Goal: Information Seeking & Learning: Learn about a topic

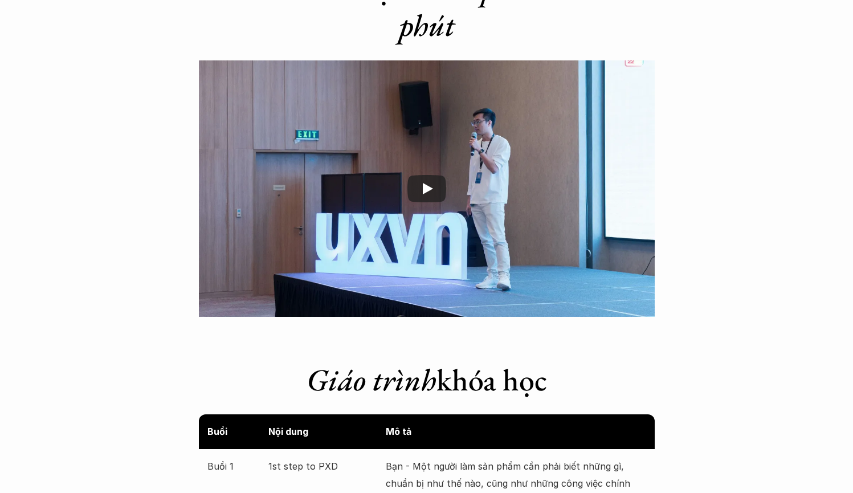
scroll to position [1835, 0]
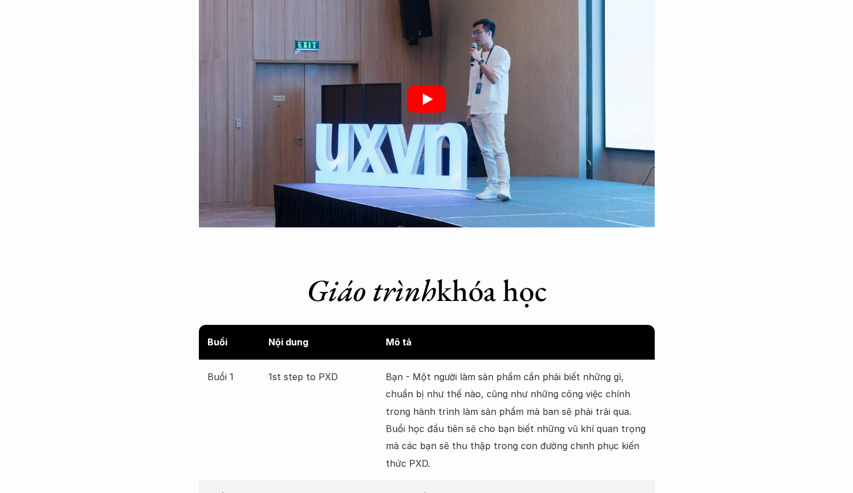
click at [436, 128] on div at bounding box center [427, 99] width 456 height 256
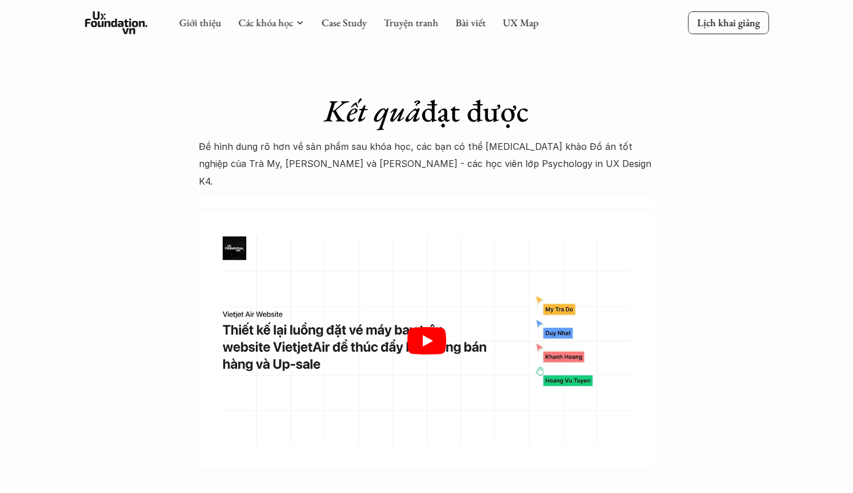
scroll to position [3258, 0]
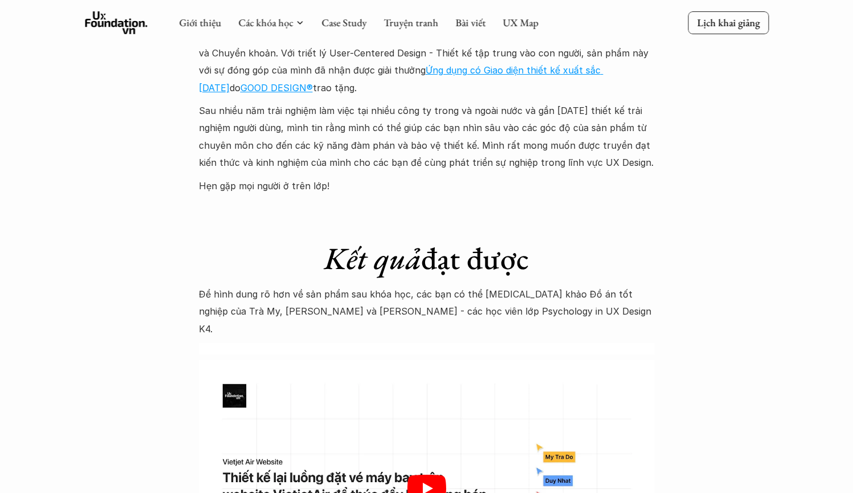
click at [440, 475] on icon "Play" at bounding box center [426, 488] width 39 height 27
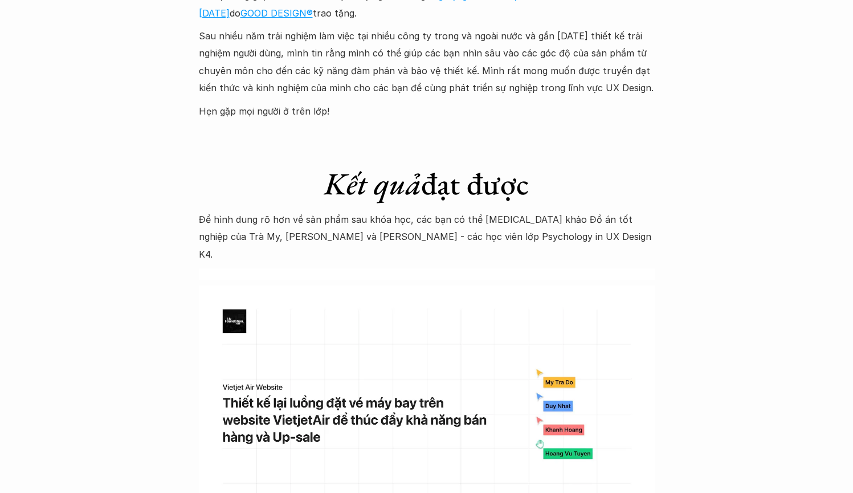
scroll to position [3339, 0]
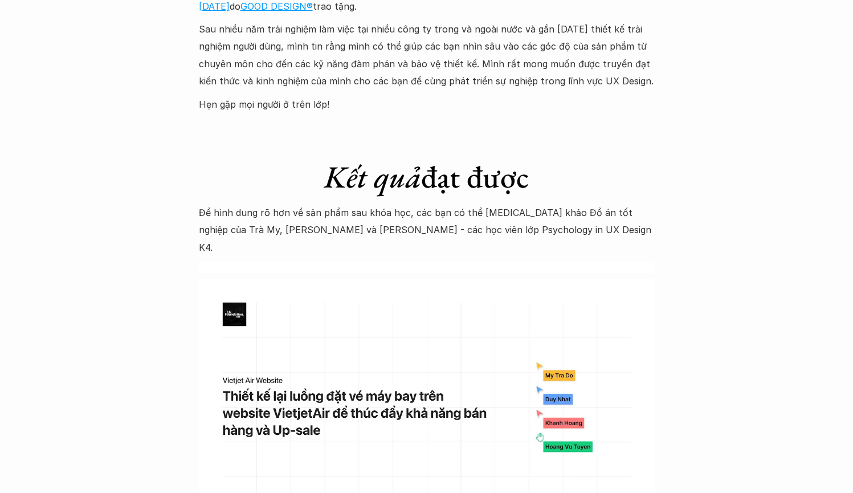
click at [496, 162] on div "Kết quả đạt được" at bounding box center [427, 178] width 456 height 40
click at [459, 204] on p "Để hình dung rõ hơn về sản phẩm sau khóa học, các bạn có thể [MEDICAL_DATA] khả…" at bounding box center [427, 230] width 456 height 52
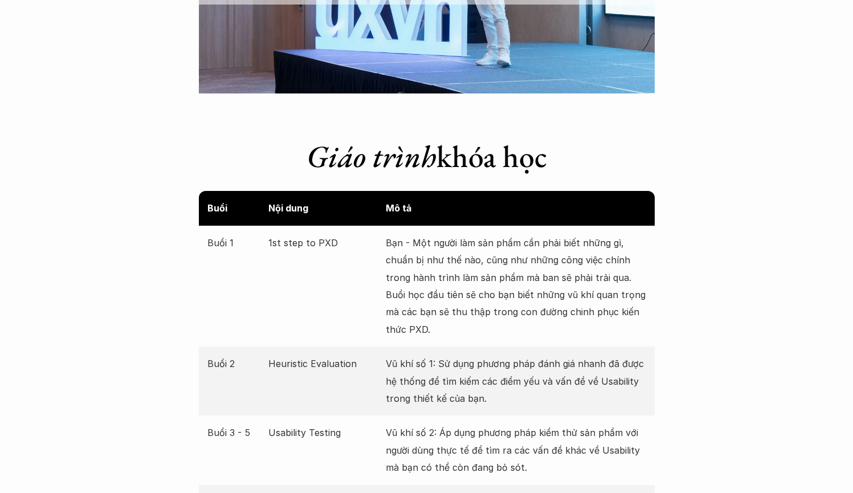
scroll to position [1989, 0]
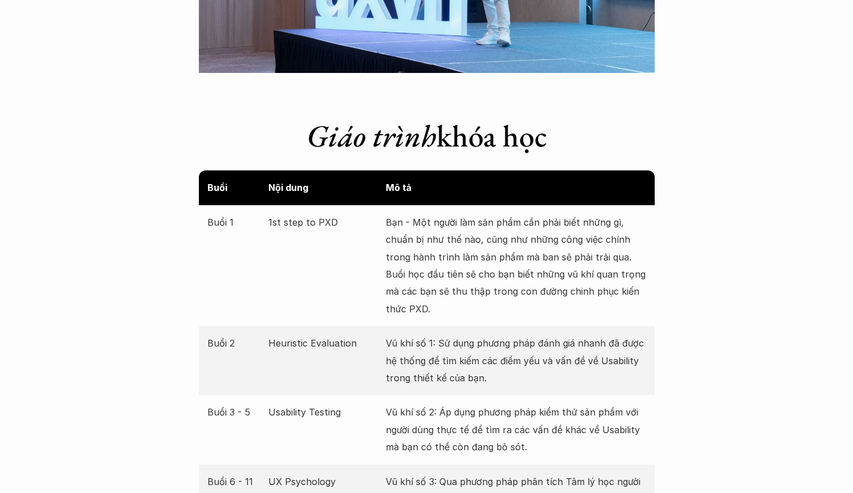
drag, startPoint x: 247, startPoint y: 198, endPoint x: 675, endPoint y: 379, distance: 464.6
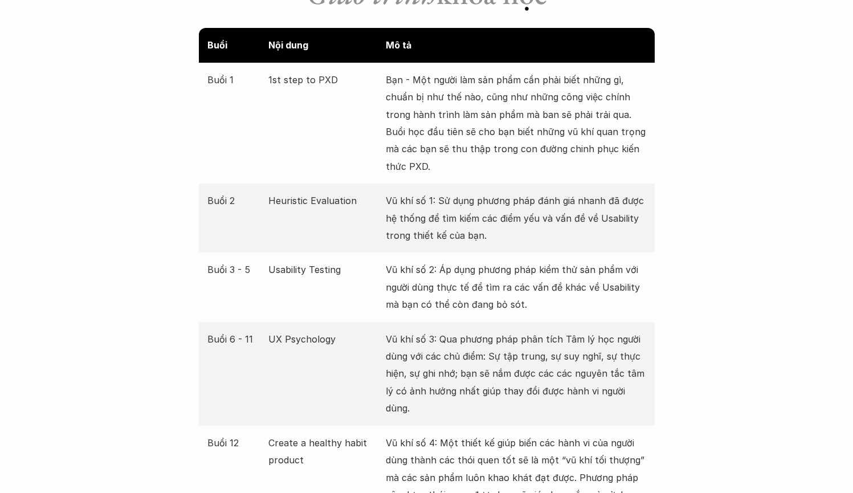
scroll to position [2065, 0]
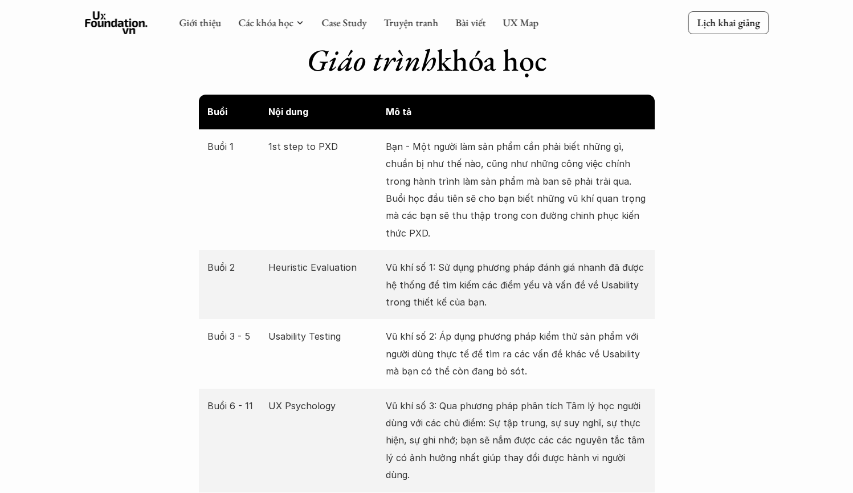
click at [266, 177] on div "Buổi 1 1st step to PXD Bạn - Một người làm sản phẩm cần phải biết những gì, chu…" at bounding box center [427, 189] width 456 height 121
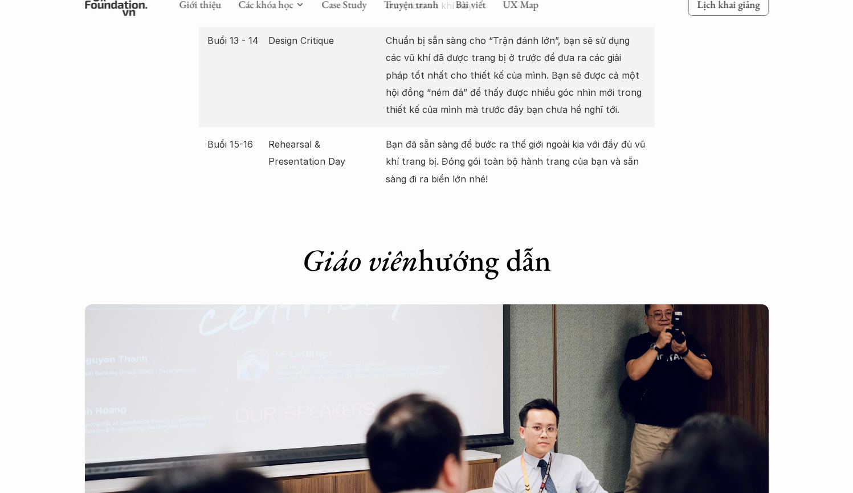
scroll to position [2537, 0]
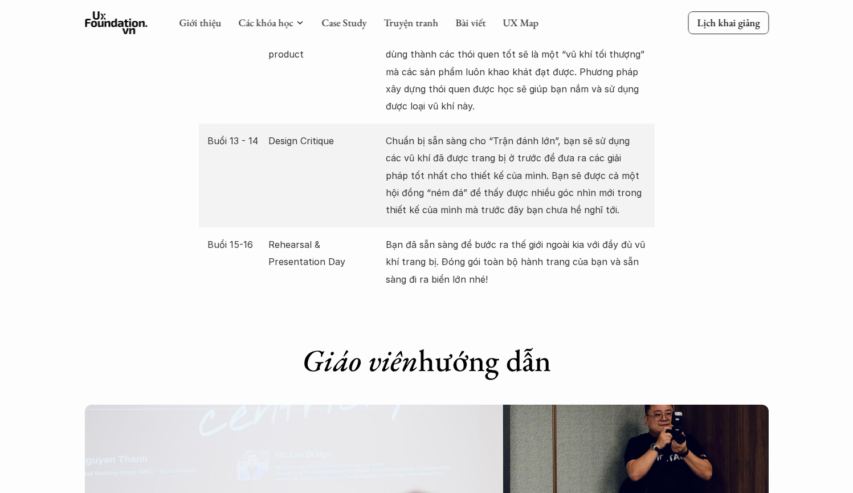
drag, startPoint x: 206, startPoint y: 102, endPoint x: 608, endPoint y: 240, distance: 425.3
copy div "Lore Ips dolo Si am Cons 1 8ad elit se DOE Tem - Inc utlab etd mag aliq eni adm…"
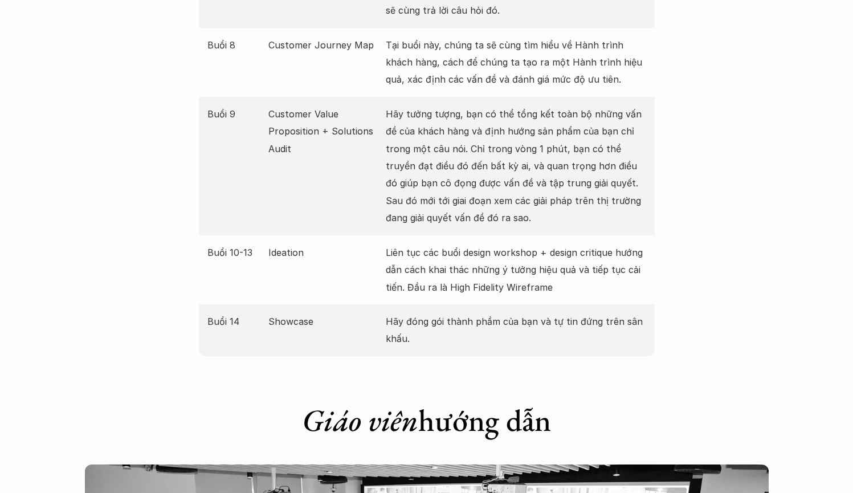
scroll to position [1986, 0]
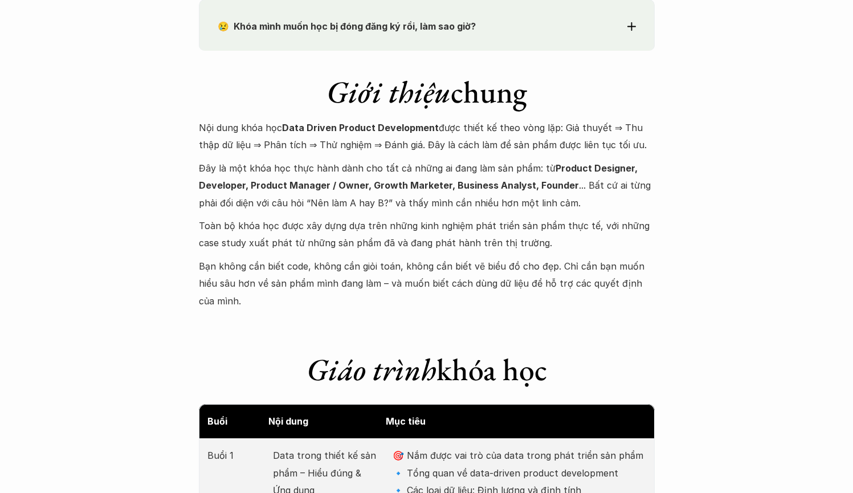
scroll to position [1125, 0]
